Goal: Task Accomplishment & Management: Manage account settings

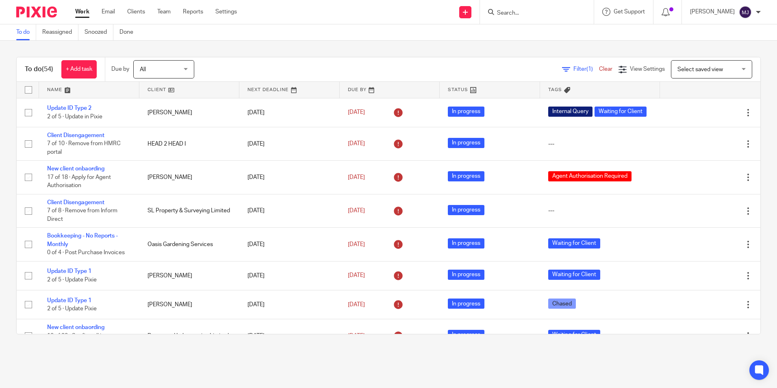
click at [528, 9] on form at bounding box center [539, 12] width 87 height 10
click at [528, 11] on input "Search" at bounding box center [532, 13] width 73 height 7
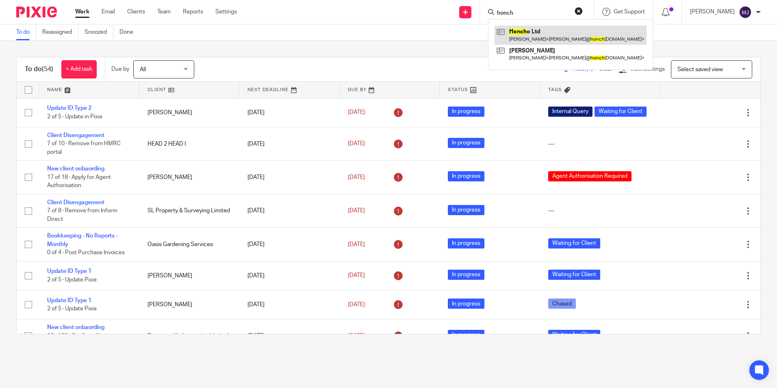
type input "honch"
click at [561, 38] on link at bounding box center [570, 35] width 152 height 19
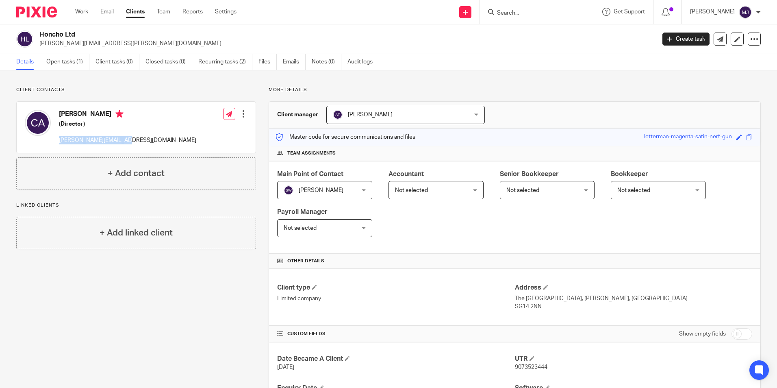
drag, startPoint x: 136, startPoint y: 142, endPoint x: 58, endPoint y: 145, distance: 77.7
click at [58, 145] on div "Chris Ailey (Director) chris@honchosearch.com Edit contact Create client from c…" at bounding box center [136, 127] width 239 height 51
copy p "[PERSON_NAME][EMAIL_ADDRESS][DOMAIN_NAME]"
click at [507, 11] on input "Search" at bounding box center [532, 13] width 73 height 7
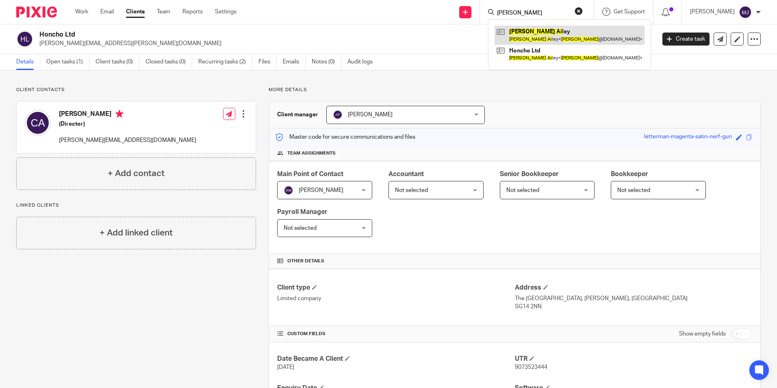
type input "chris ai"
click at [577, 40] on link at bounding box center [569, 35] width 150 height 19
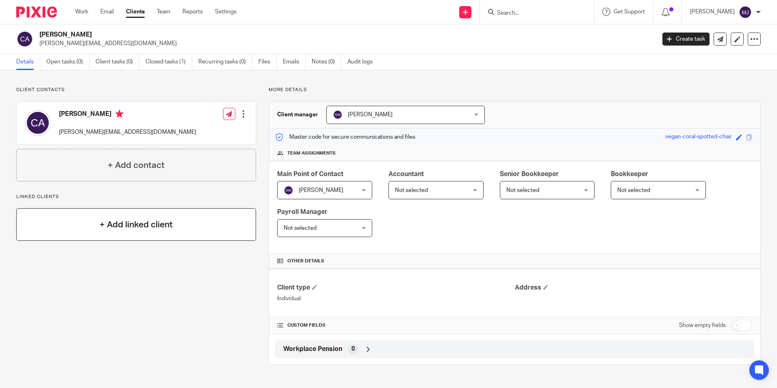
click at [113, 234] on div "+ Add linked client" at bounding box center [136, 224] width 240 height 32
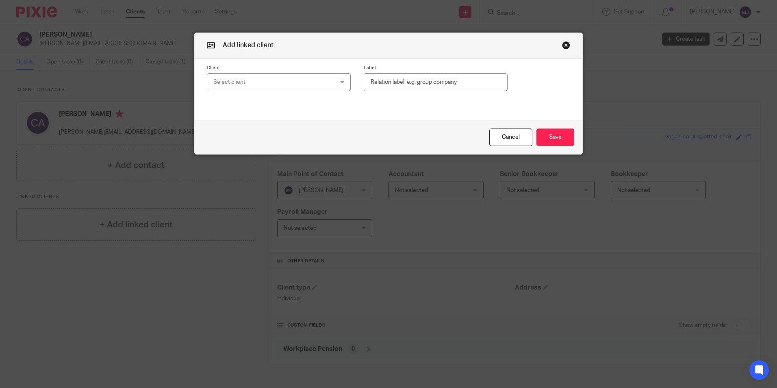
click at [289, 81] on div "Select client" at bounding box center [268, 82] width 110 height 17
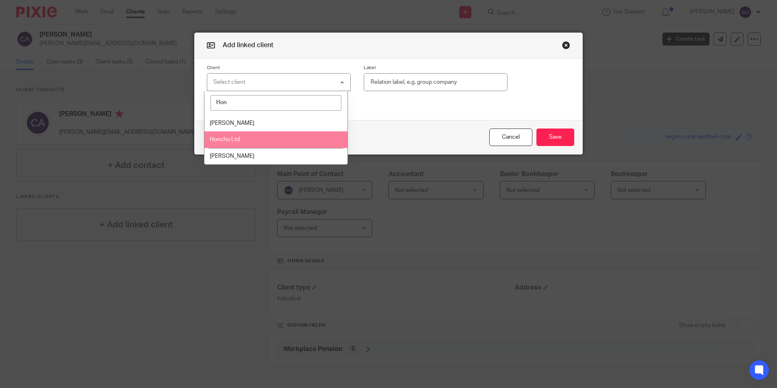
type input "Hon"
click at [282, 143] on li "Honcho Ltd" at bounding box center [275, 139] width 143 height 17
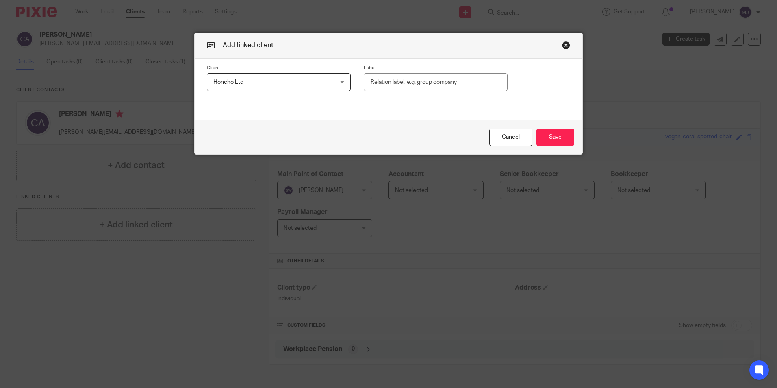
click at [383, 74] on input "text" at bounding box center [436, 82] width 144 height 18
type input "F"
type input "Director"
click at [569, 139] on button "Save" at bounding box center [555, 136] width 38 height 17
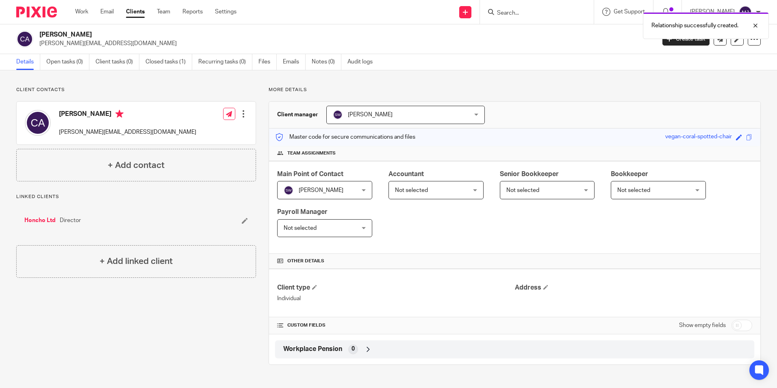
click at [50, 222] on link "Honcho Ltd" at bounding box center [39, 220] width 31 height 8
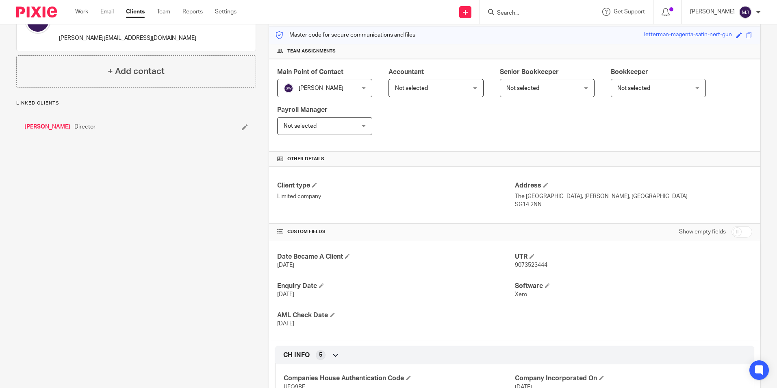
scroll to position [162, 0]
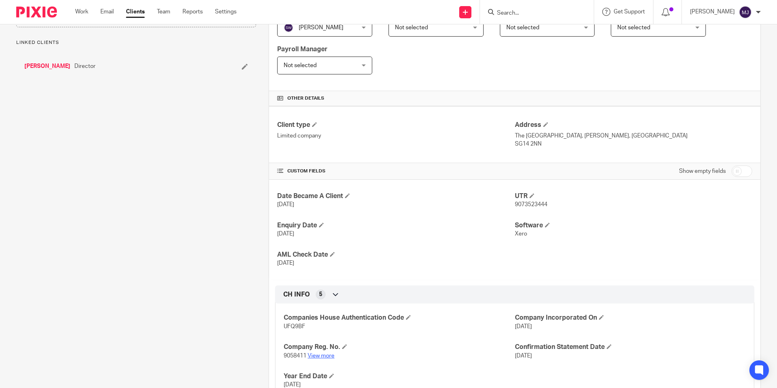
click at [325, 354] on link "View more" at bounding box center [321, 356] width 27 height 6
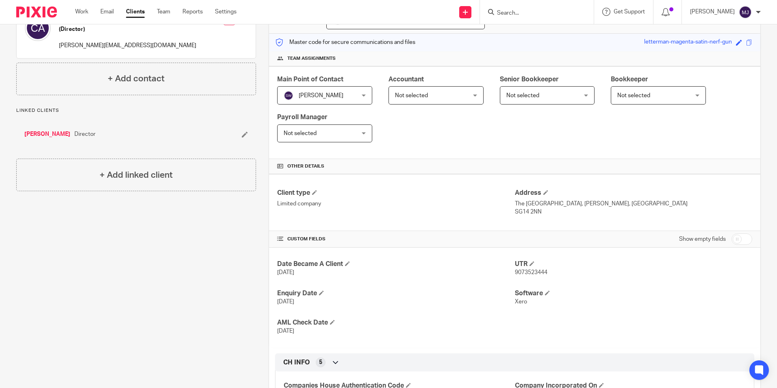
scroll to position [0, 0]
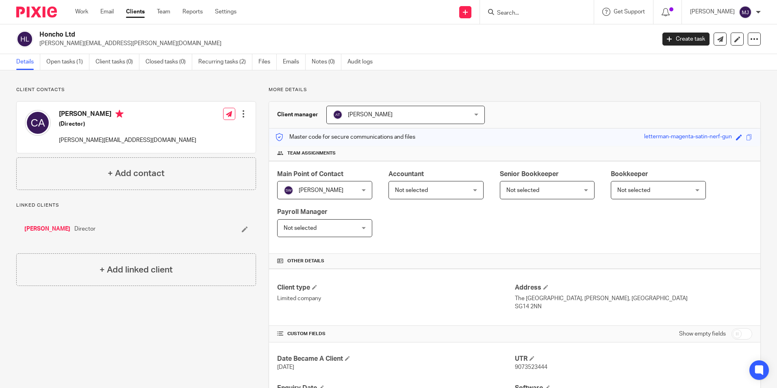
drag, startPoint x: 44, startPoint y: 231, endPoint x: 244, endPoint y: 247, distance: 200.1
click at [44, 231] on link "[PERSON_NAME]" at bounding box center [47, 229] width 46 height 8
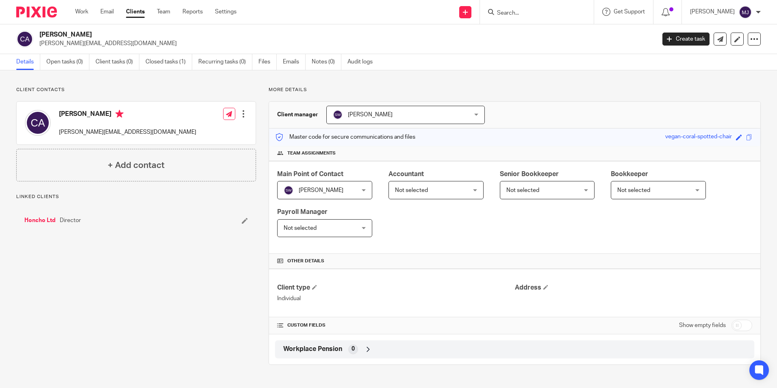
click at [43, 222] on link "Honcho Ltd" at bounding box center [39, 220] width 31 height 8
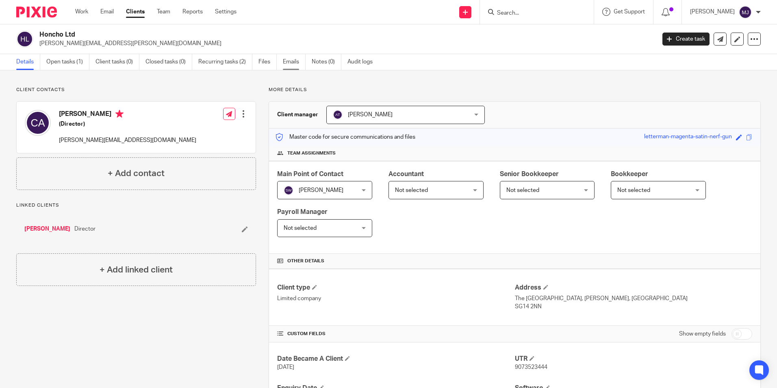
drag, startPoint x: 303, startPoint y: 64, endPoint x: 298, endPoint y: 68, distance: 5.8
click at [303, 64] on link "Emails" at bounding box center [294, 62] width 23 height 16
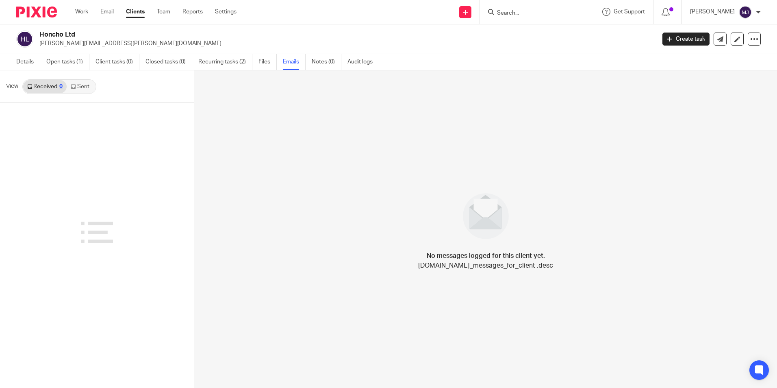
click at [87, 89] on link "Sent" at bounding box center [81, 86] width 28 height 13
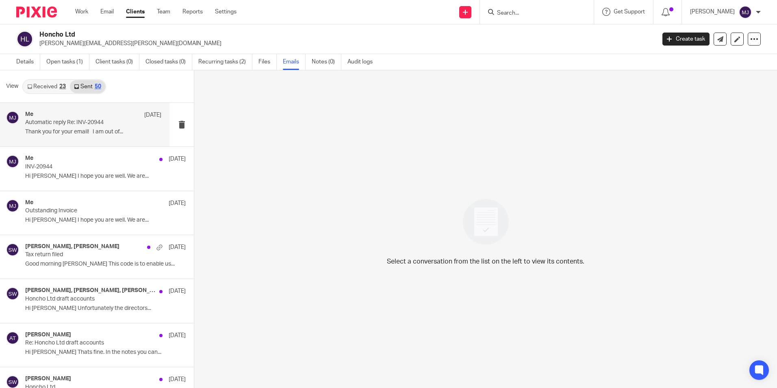
click at [78, 132] on p "Thank you for your email! I am out of..." at bounding box center [93, 131] width 136 height 7
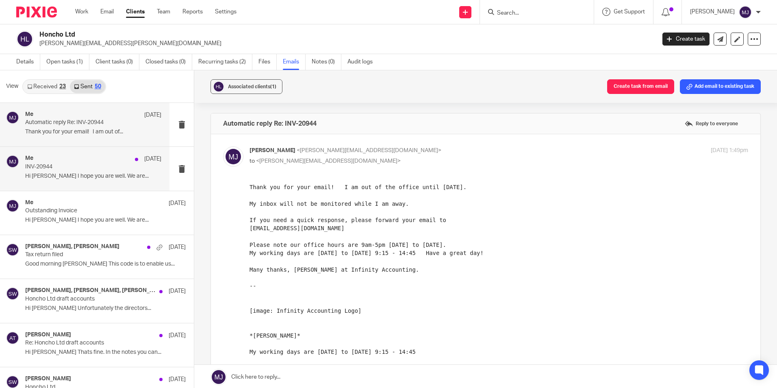
click at [69, 174] on p "Hi Chris I hope you are well. We are..." at bounding box center [93, 176] width 136 height 7
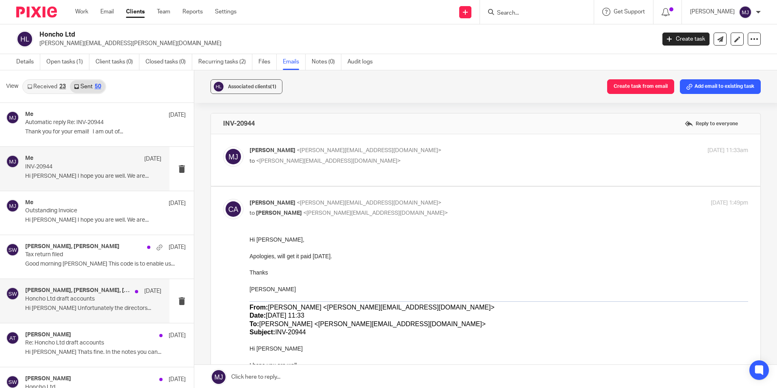
click at [63, 295] on p "Honcho Ltd draft accounts" at bounding box center [79, 298] width 109 height 7
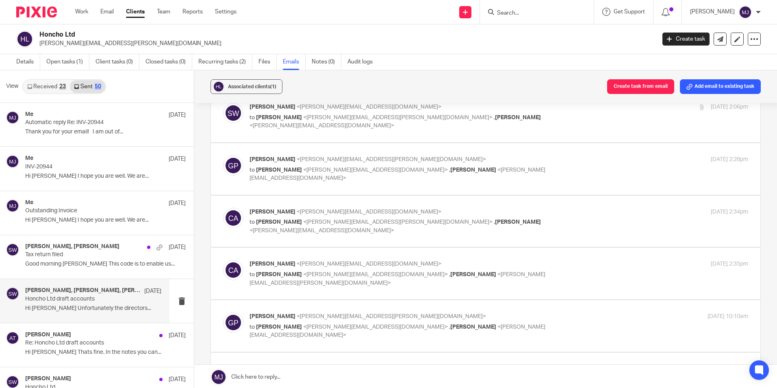
scroll to position [609, 0]
click at [334, 258] on div "Chris Ailey <chris@honchosearch.com> to Sarah Wills <sarah@infinity-accounting.…" at bounding box center [485, 271] width 525 height 27
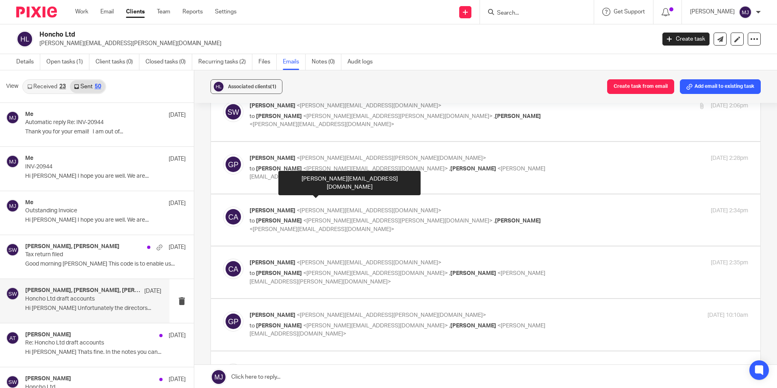
click at [329, 260] on span "<chris@honchosearch.com>" at bounding box center [369, 263] width 145 height 6
checkbox input "true"
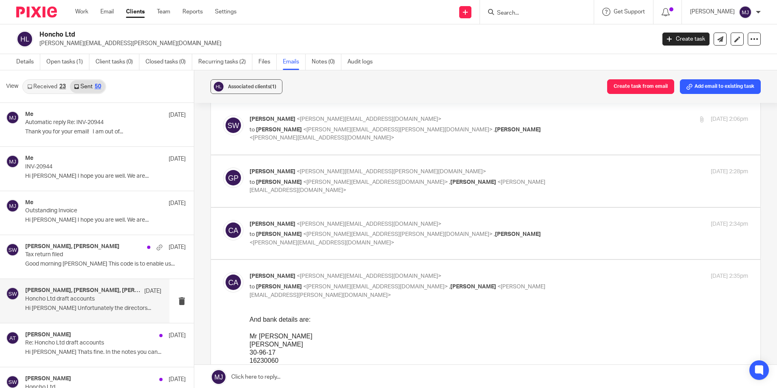
scroll to position [569, 0]
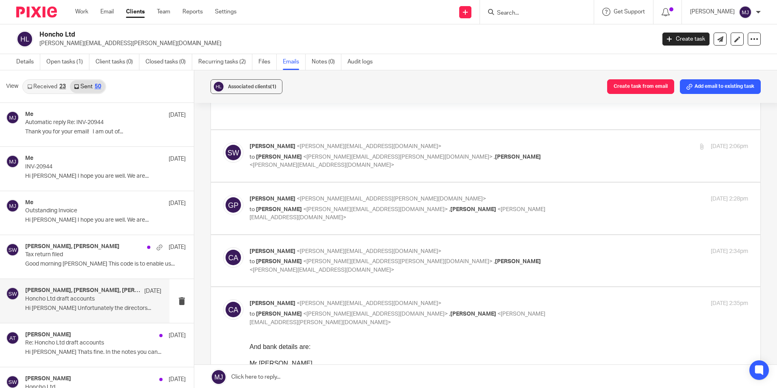
drag, startPoint x: 27, startPoint y: 60, endPoint x: 45, endPoint y: 67, distance: 18.6
click at [27, 60] on link "Details" at bounding box center [28, 62] width 24 height 16
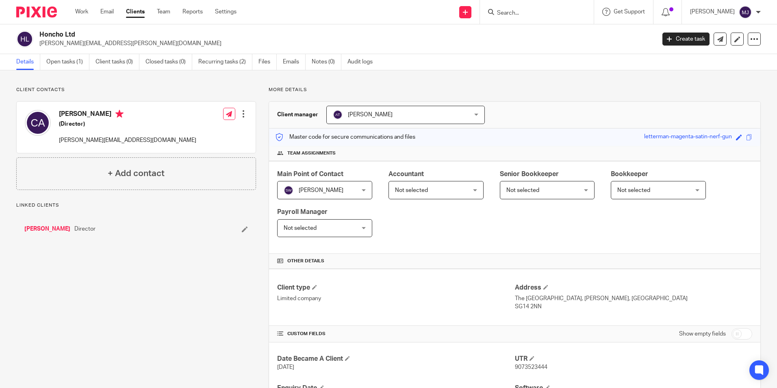
click at [44, 230] on link "[PERSON_NAME]" at bounding box center [47, 229] width 46 height 8
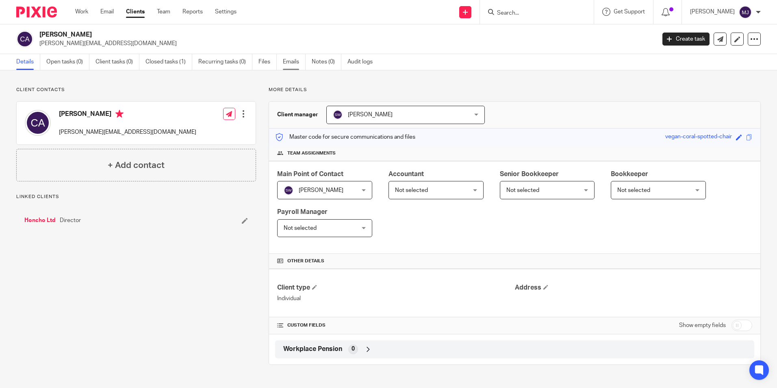
click at [290, 61] on link "Emails" at bounding box center [294, 62] width 23 height 16
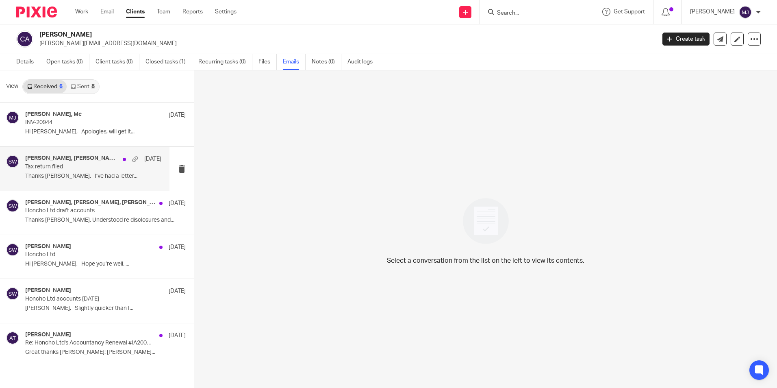
click at [87, 166] on p "Tax return filed" at bounding box center [79, 166] width 109 height 7
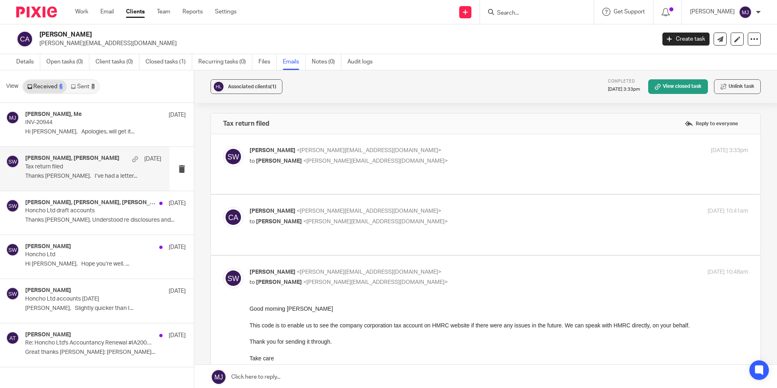
click at [78, 89] on link "Sent 8" at bounding box center [83, 86] width 32 height 13
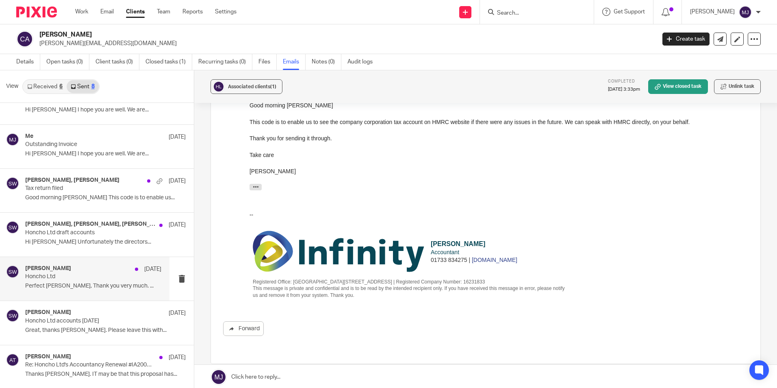
scroll to position [1, 0]
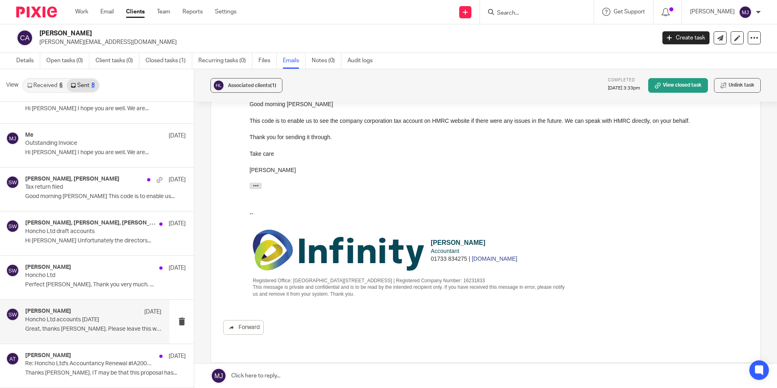
click at [76, 315] on div "Sarah Wills 29 Jul" at bounding box center [93, 312] width 136 height 8
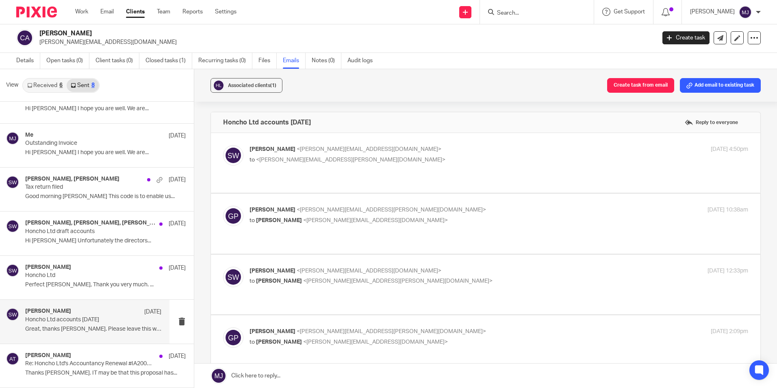
scroll to position [0, 0]
click at [540, 7] on form at bounding box center [539, 12] width 87 height 10
click at [537, 13] on input "Search" at bounding box center [532, 13] width 73 height 7
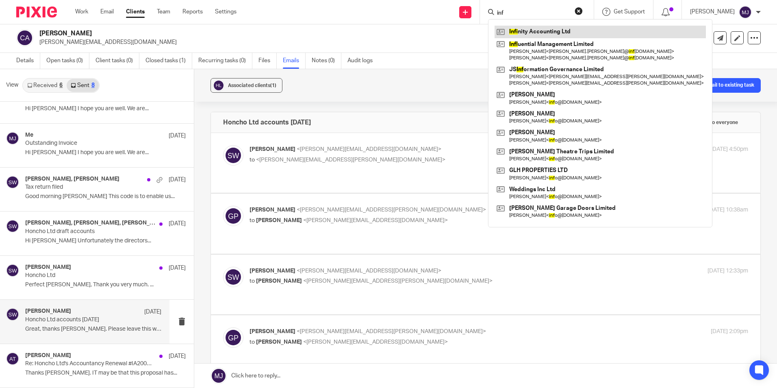
type input "inf"
click at [546, 32] on link at bounding box center [599, 32] width 211 height 12
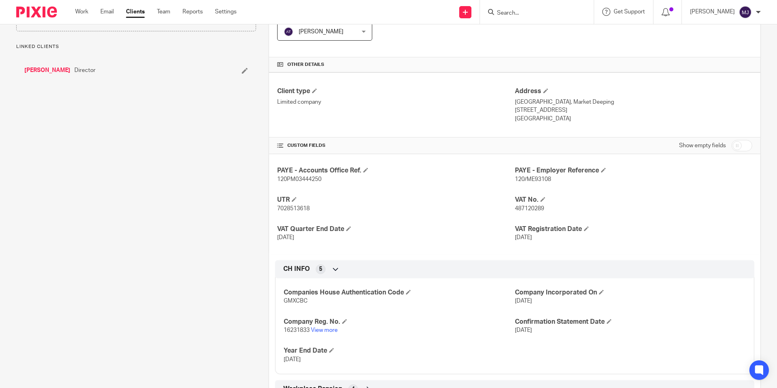
scroll to position [203, 0]
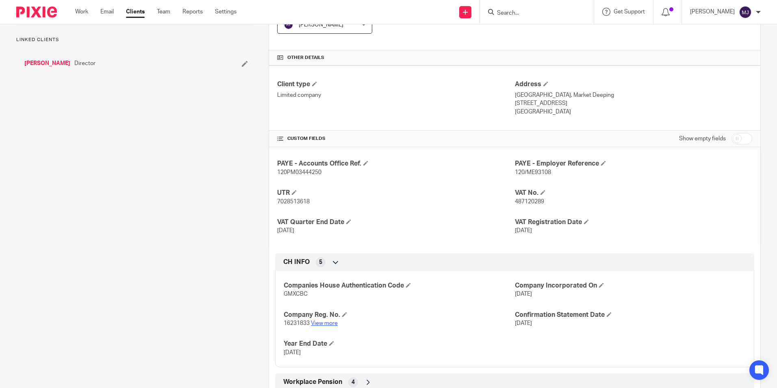
click at [321, 323] on link "View more" at bounding box center [324, 323] width 27 height 6
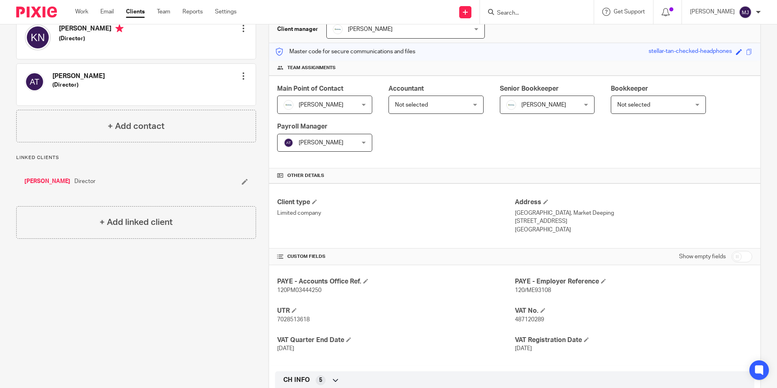
scroll to position [0, 0]
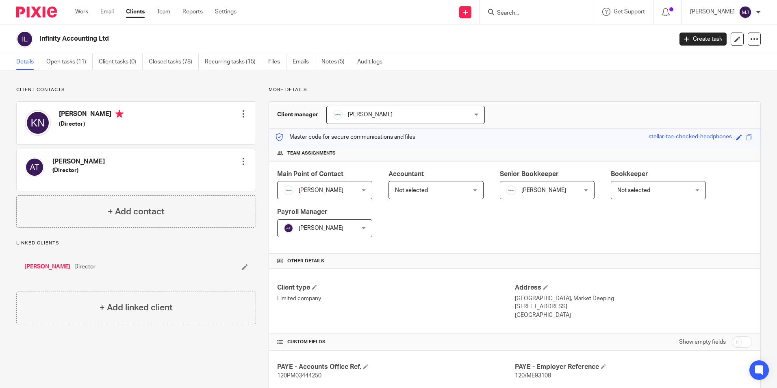
click at [40, 14] on img at bounding box center [36, 11] width 41 height 11
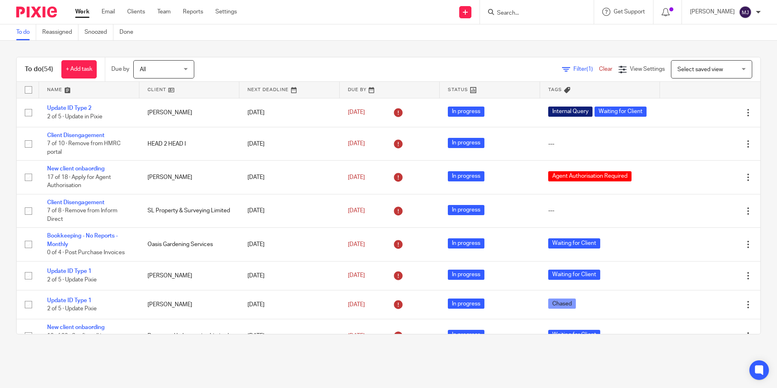
click at [509, 14] on input "Search" at bounding box center [532, 13] width 73 height 7
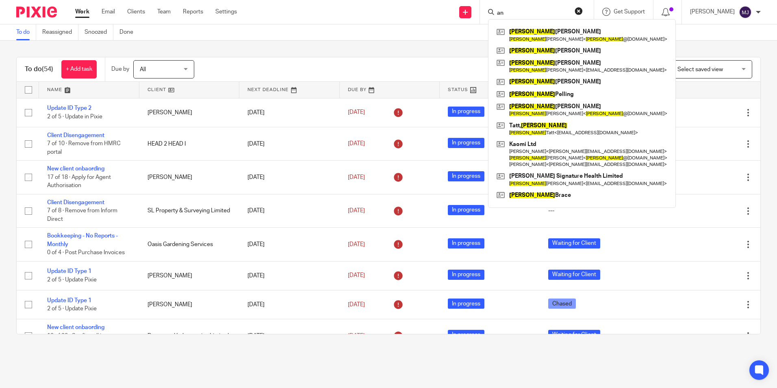
type input "a"
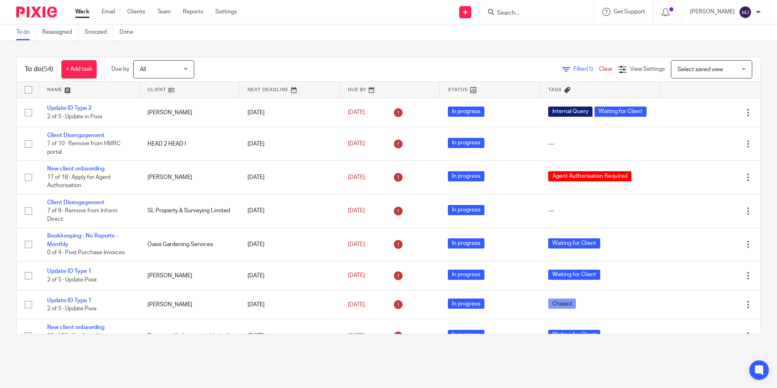
click at [552, 17] on form at bounding box center [539, 12] width 87 height 10
click at [548, 11] on input "Search" at bounding box center [532, 13] width 73 height 7
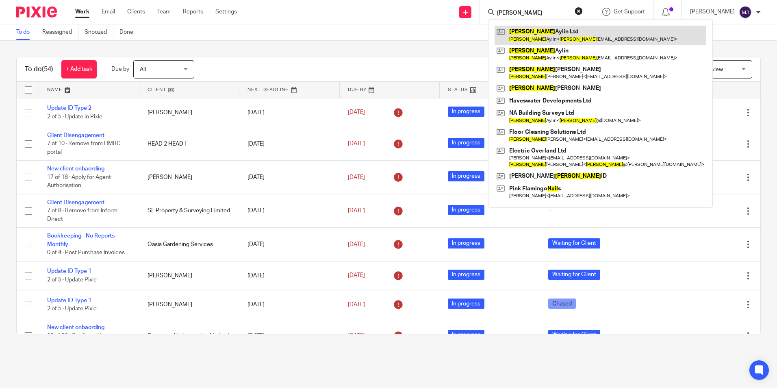
type input "[PERSON_NAME]"
drag, startPoint x: 542, startPoint y: 31, endPoint x: 532, endPoint y: 36, distance: 10.7
click at [542, 31] on link at bounding box center [600, 35] width 212 height 19
